Goal: Task Accomplishment & Management: Complete application form

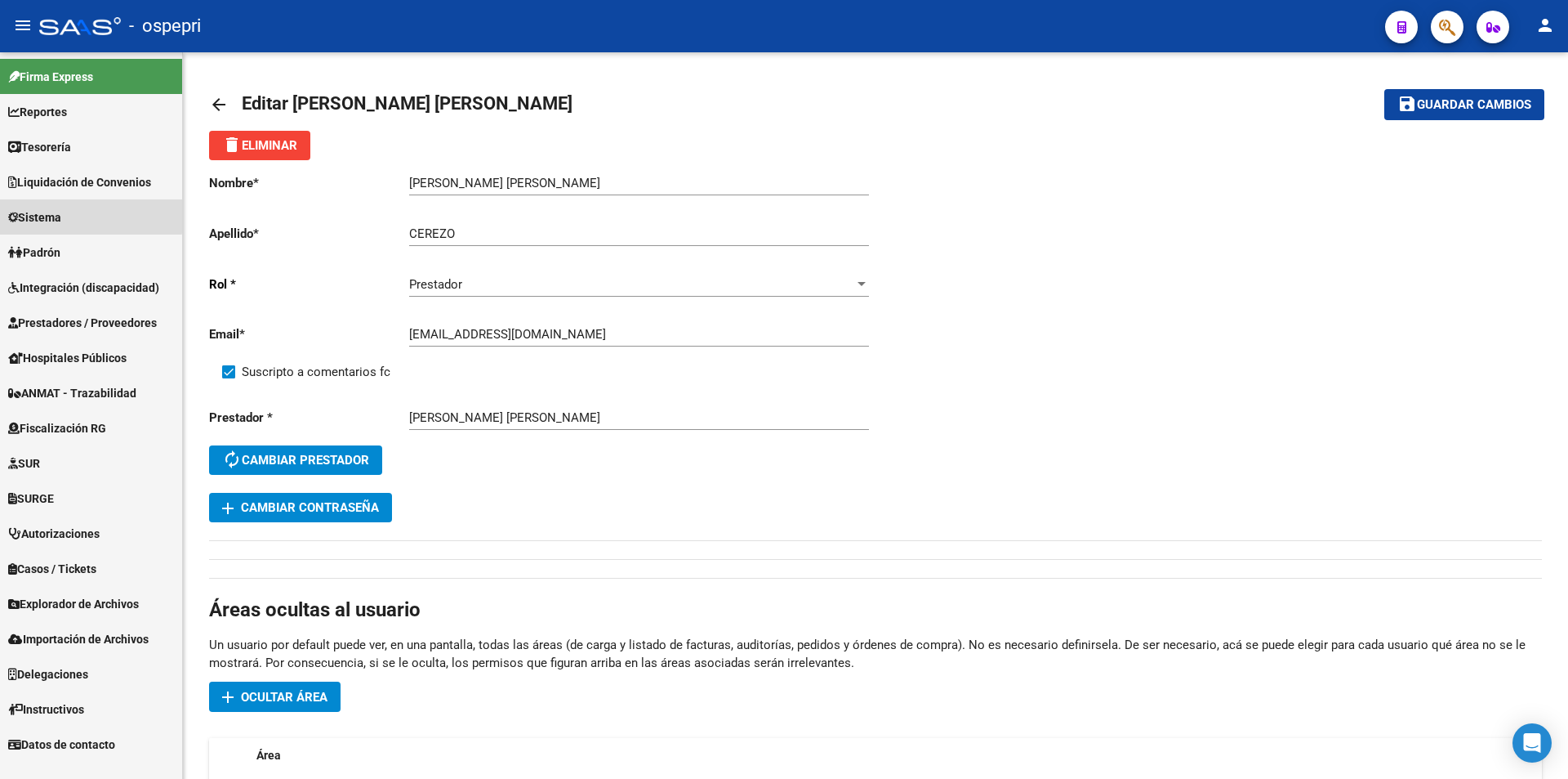
click at [59, 213] on span "Sistema" at bounding box center [34, 217] width 53 height 18
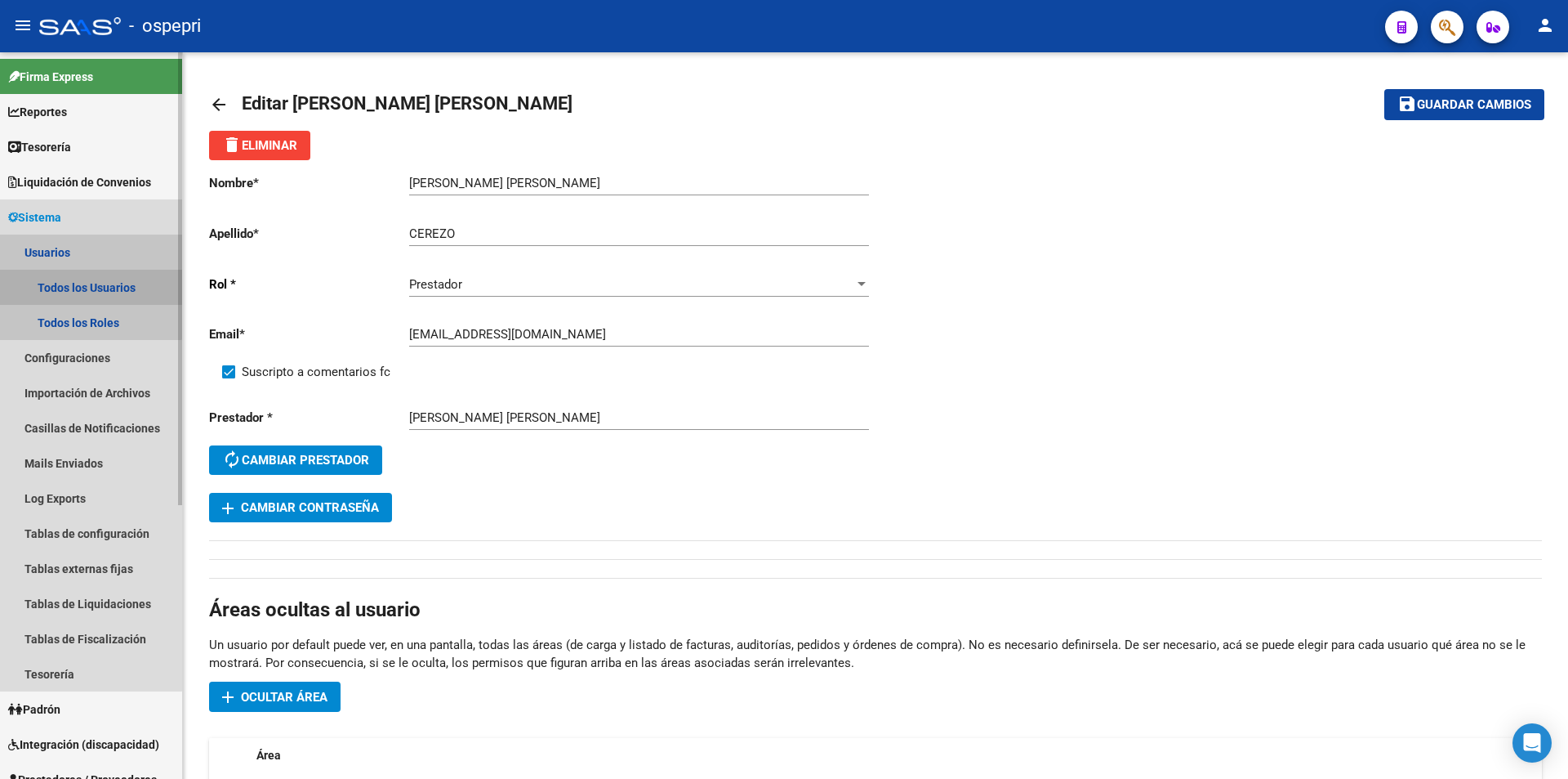
click at [71, 282] on link "Todos los Usuarios" at bounding box center [91, 287] width 182 height 35
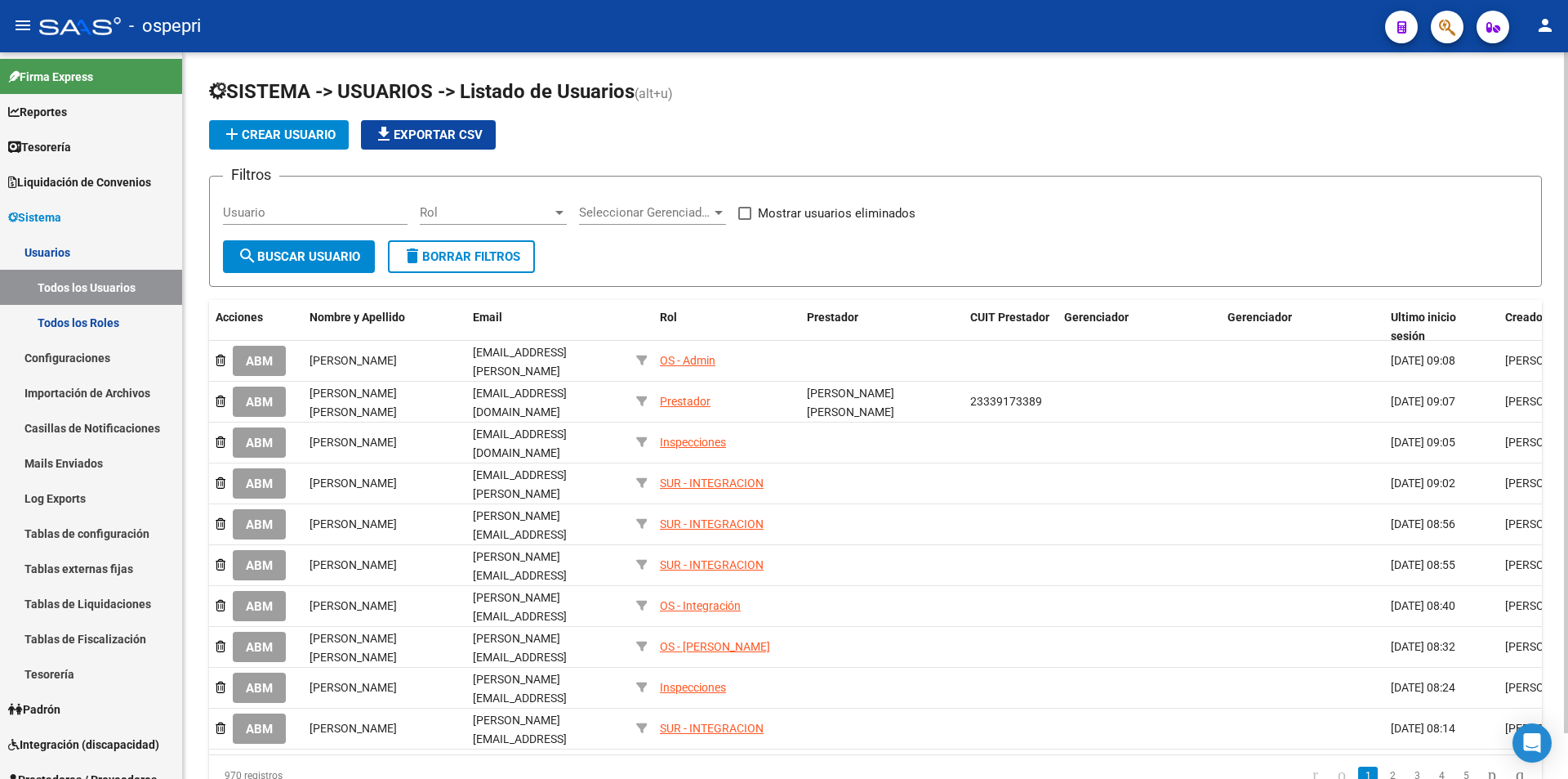
click at [366, 211] on input "Usuario" at bounding box center [315, 212] width 184 height 15
paste input "27382050709"
type input "27382050709"
click at [316, 253] on span "search Buscar Usuario" at bounding box center [299, 256] width 122 height 15
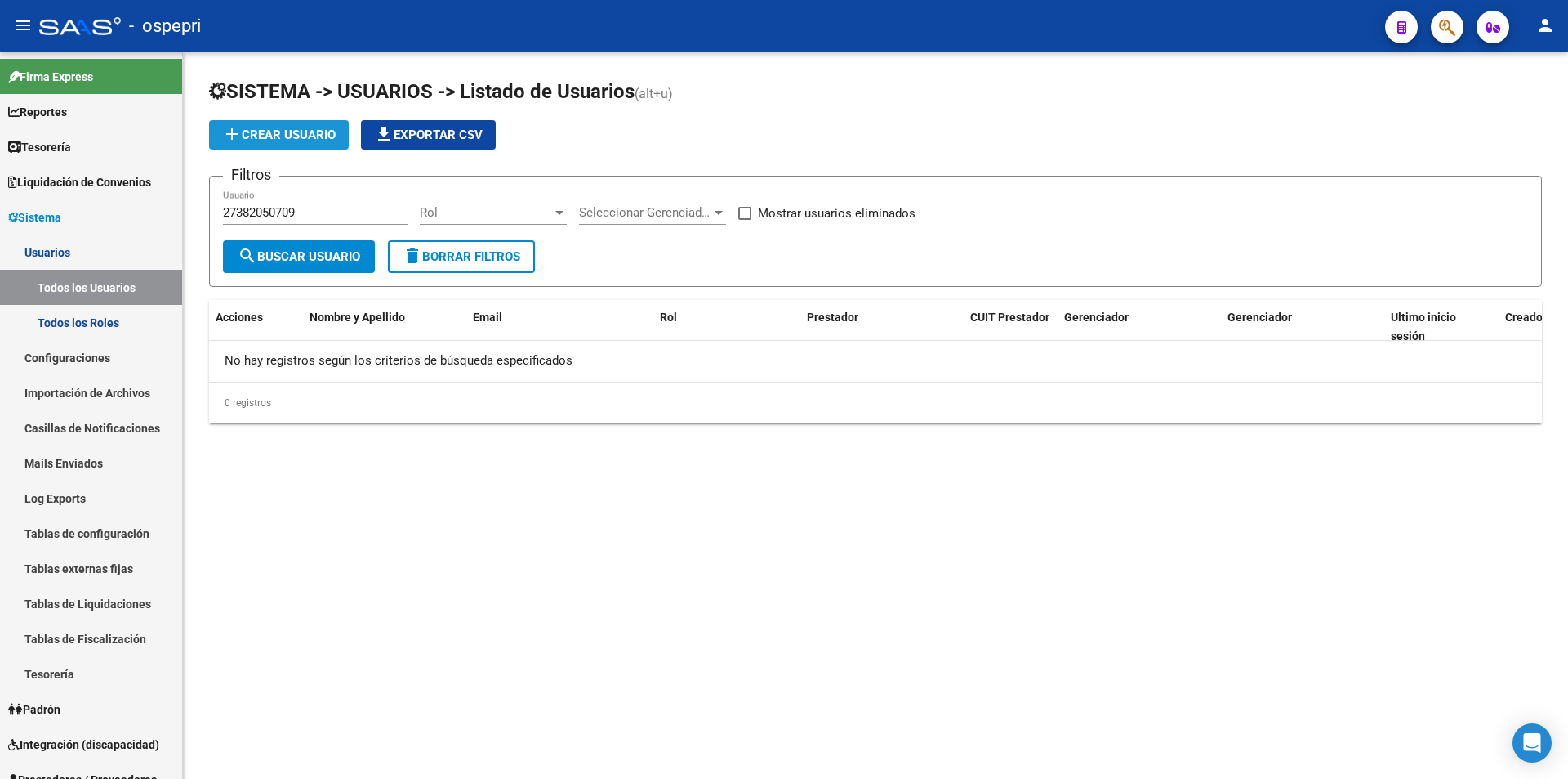
click at [274, 139] on span "add Crear Usuario" at bounding box center [279, 134] width 113 height 15
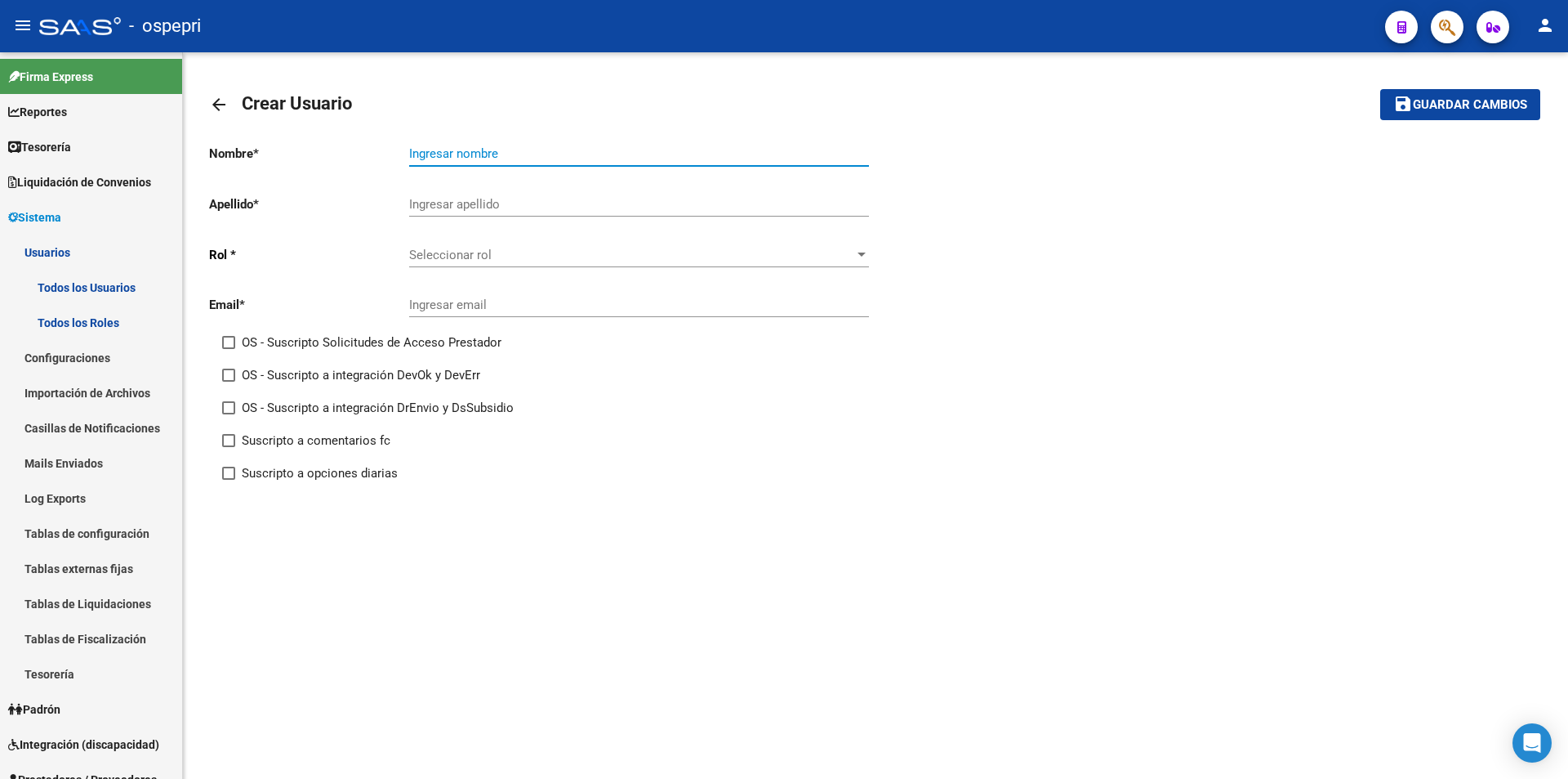
click at [434, 160] on input "Ingresar nombre" at bounding box center [639, 153] width 460 height 15
click at [469, 151] on input "Ingresar nombre" at bounding box center [639, 153] width 460 height 15
paste input "[PERSON_NAME]"
drag, startPoint x: 467, startPoint y: 153, endPoint x: 352, endPoint y: 145, distance: 115.3
click at [352, 146] on app-form-text-field "Nombre * [PERSON_NAME] Ingresar nombre" at bounding box center [539, 153] width 660 height 15
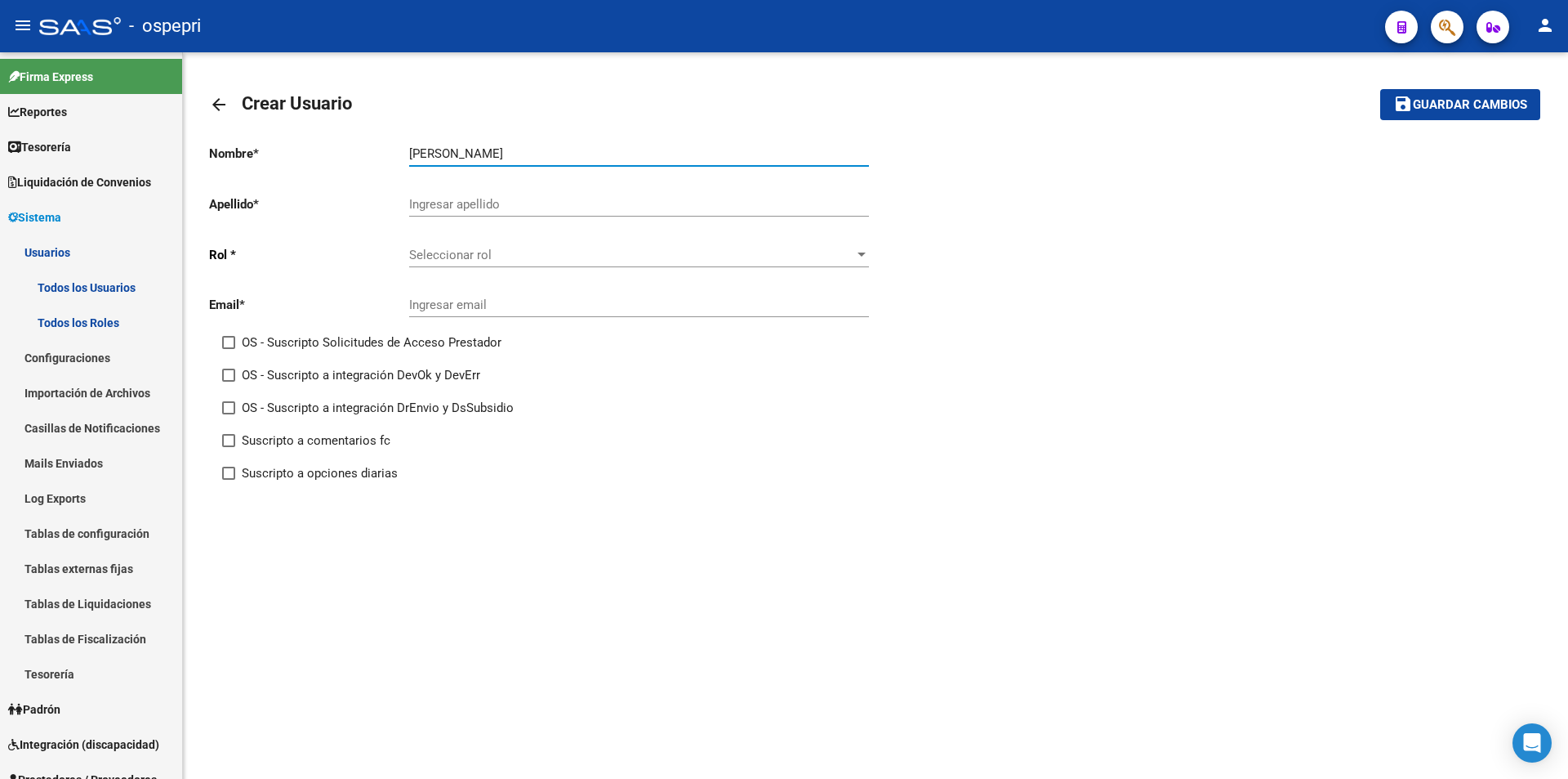
type input "MACARENA"
type input "[PERSON_NAME]"
click at [473, 252] on span "Seleccionar rol" at bounding box center [631, 255] width 445 height 15
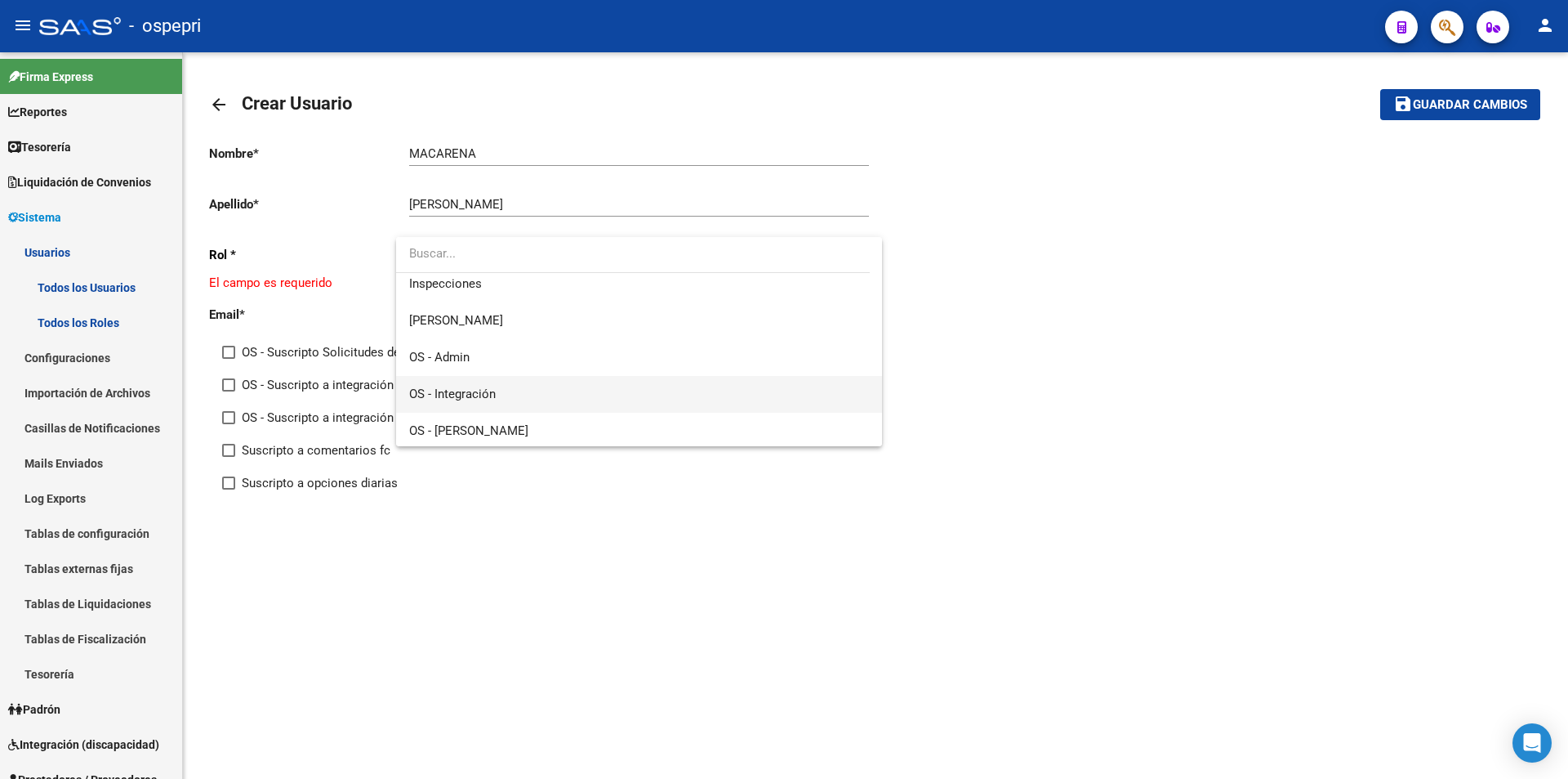
scroll to position [163, 0]
click at [512, 412] on span "Prestador" at bounding box center [639, 422] width 460 height 37
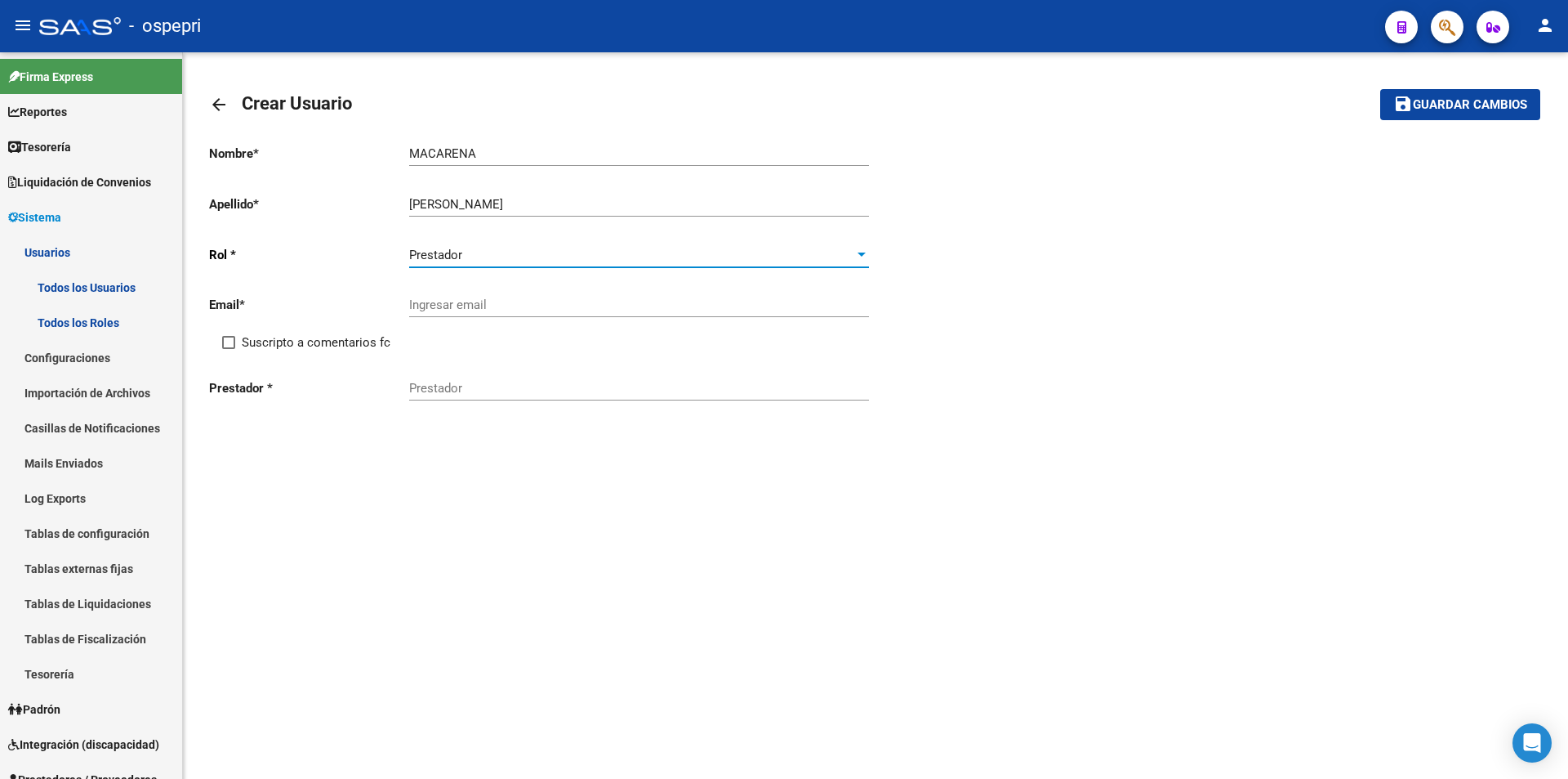
scroll to position [158, 0]
click at [498, 304] on input "Ingresar email" at bounding box center [639, 305] width 460 height 15
paste input "[EMAIL_ADDRESS][DOMAIN_NAME]"
type input "[EMAIL_ADDRESS][DOMAIN_NAME]"
click at [373, 335] on span "Suscripto a comentarios fc" at bounding box center [316, 343] width 148 height 20
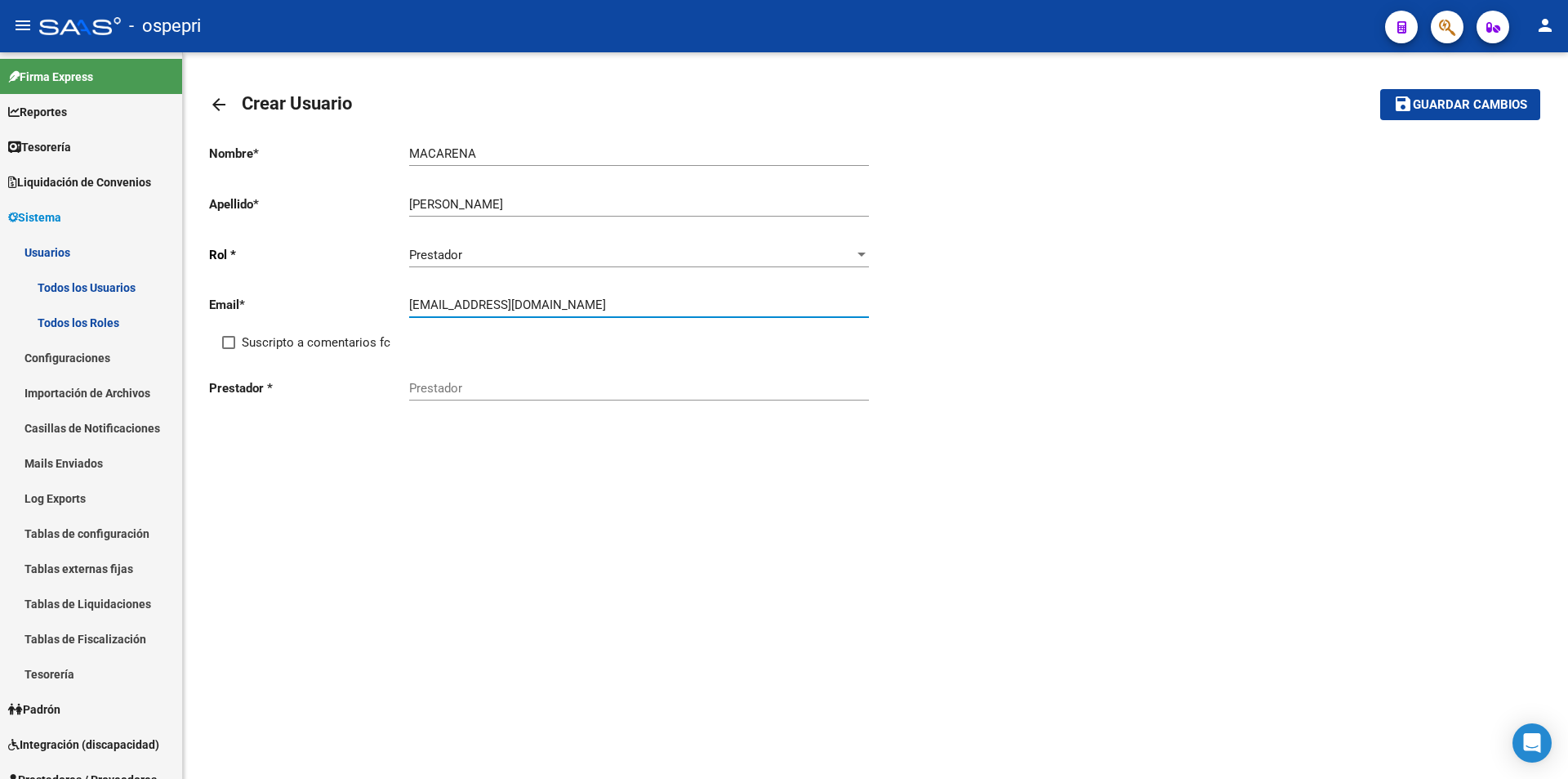
click at [229, 349] on input "Suscripto a comentarios fc" at bounding box center [228, 349] width 1 height 1
checkbox input "true"
click at [445, 385] on input "Prestador" at bounding box center [639, 388] width 460 height 15
paste input "27382050709"
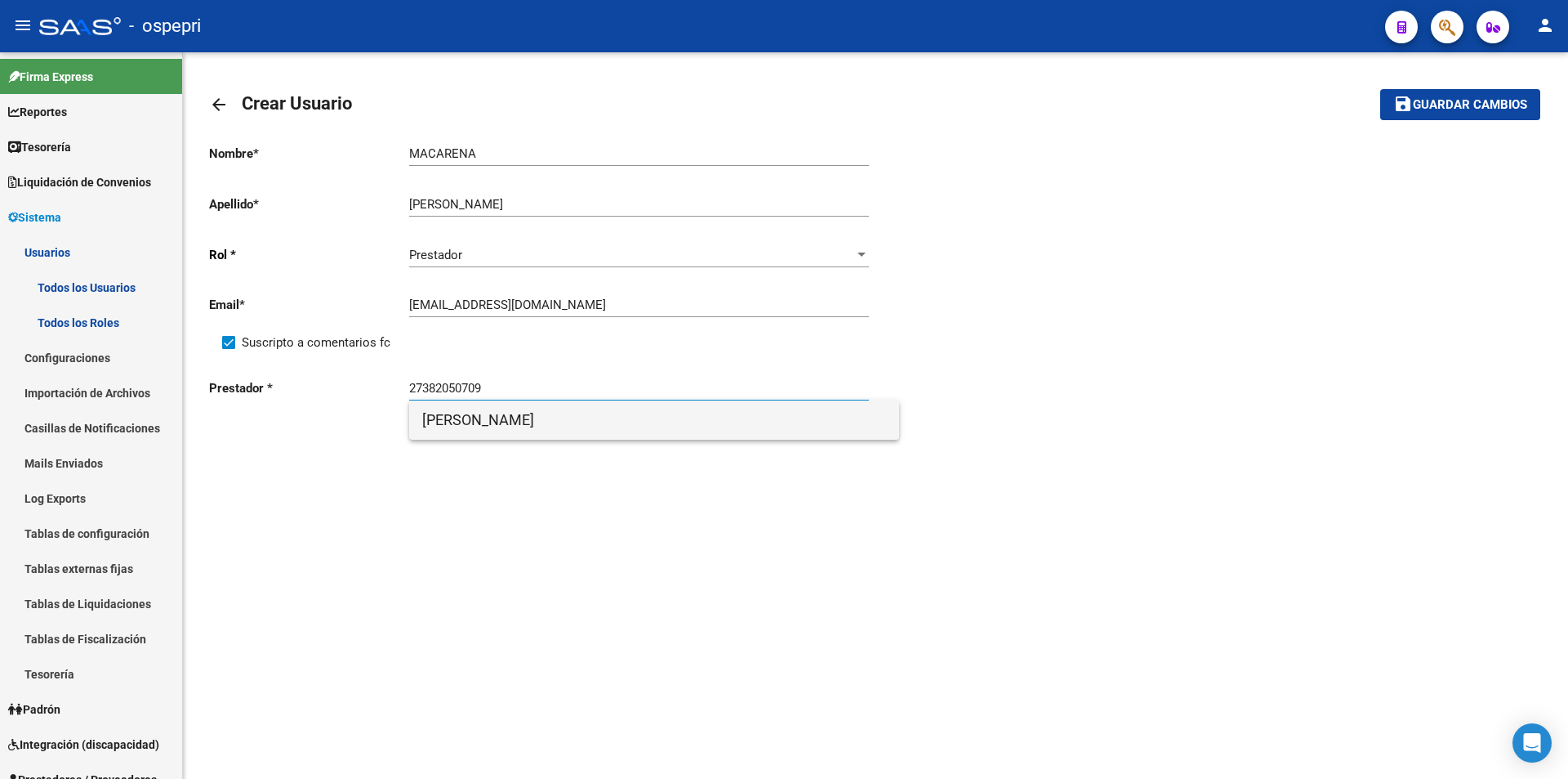
click at [479, 433] on span "[PERSON_NAME]" at bounding box center [654, 419] width 464 height 39
type input "[PERSON_NAME]"
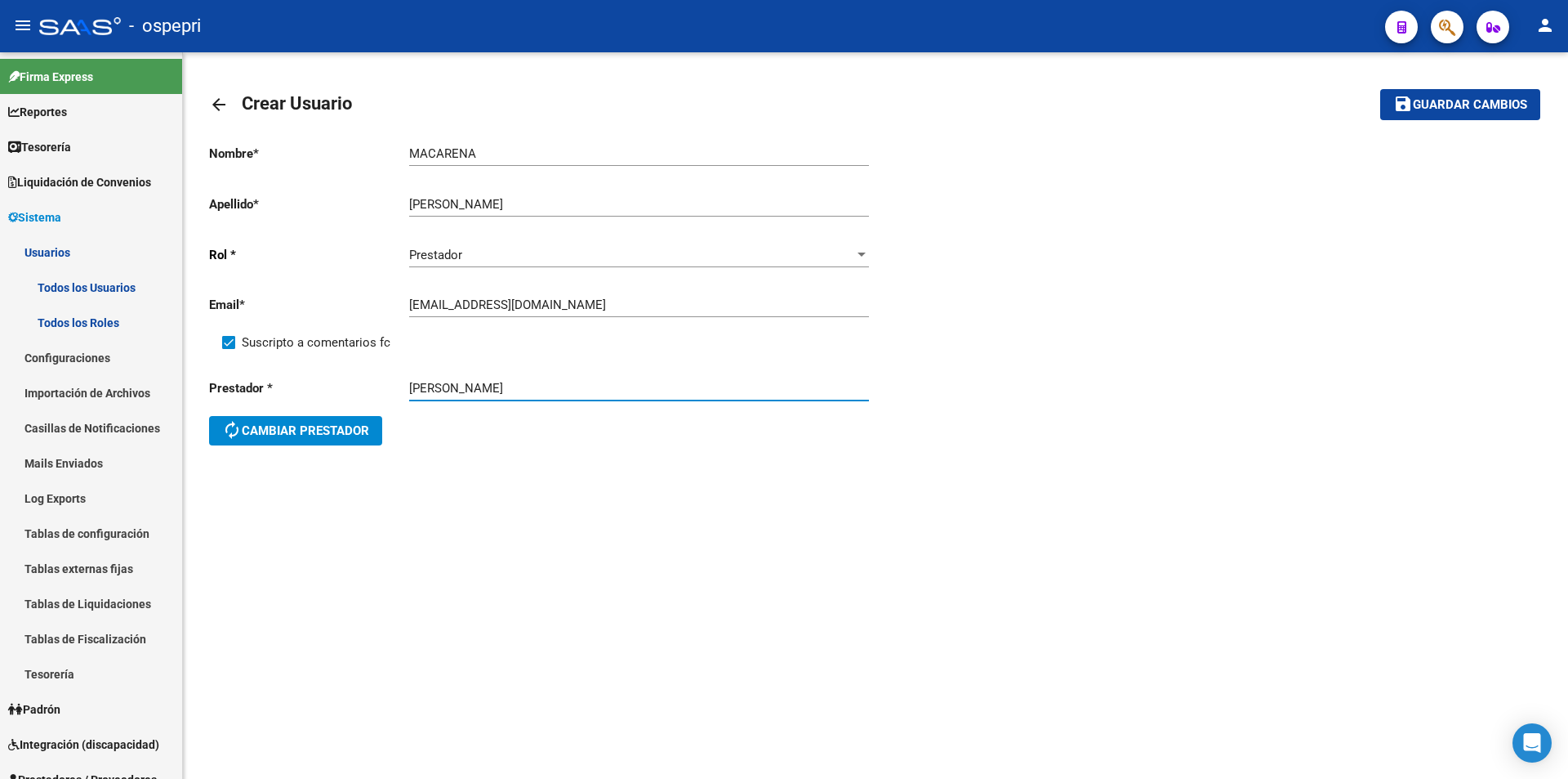
click at [548, 157] on input "MACARENA" at bounding box center [639, 153] width 460 height 15
type input "MACARENA AYELEN"
click at [1436, 107] on span "Guardar cambios" at bounding box center [1469, 105] width 114 height 15
